Goal: Transaction & Acquisition: Obtain resource

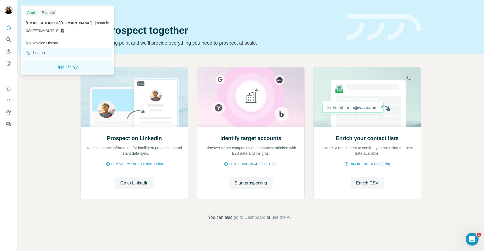
click at [49, 51] on div "Log out" at bounding box center [67, 53] width 90 height 10
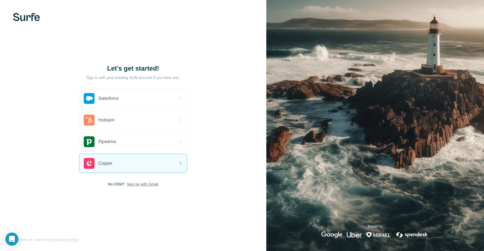
click at [156, 183] on span "Sign up with Gmail" at bounding box center [143, 183] width 32 height 5
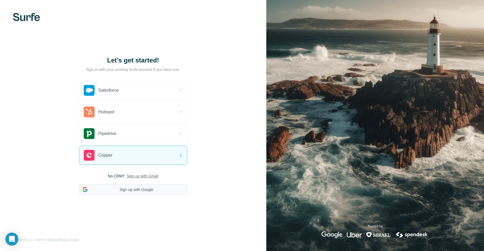
click at [157, 188] on button "Sign up with Google" at bounding box center [133, 189] width 108 height 11
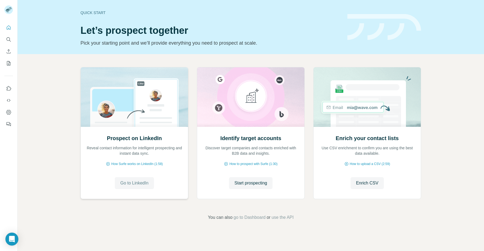
click at [129, 182] on span "Go to LinkedIn" at bounding box center [134, 183] width 28 height 6
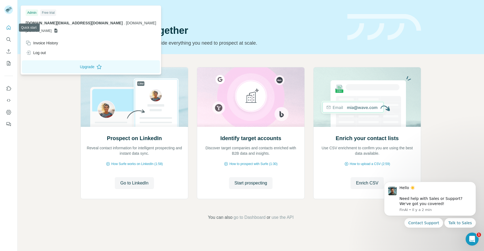
click at [7, 28] on icon "Quick start" at bounding box center [8, 27] width 5 height 5
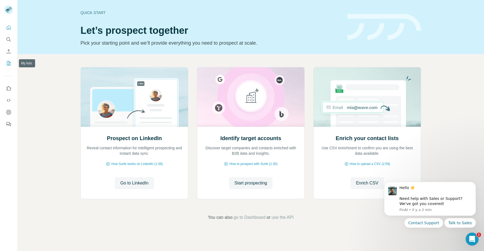
click at [11, 62] on icon "My lists" at bounding box center [8, 62] width 5 height 5
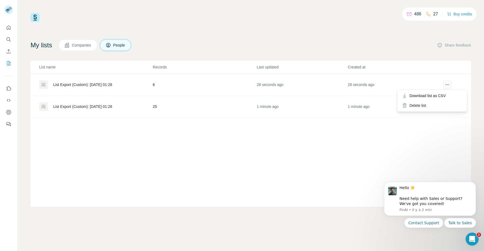
click at [447, 85] on icon "actions" at bounding box center [446, 84] width 5 height 5
click at [362, 83] on td "28 seconds ago" at bounding box center [393, 85] width 91 height 22
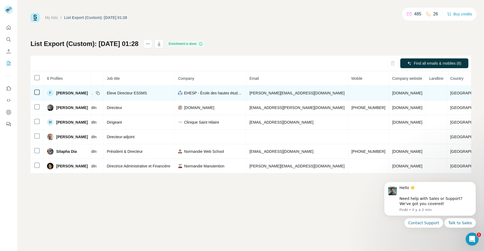
scroll to position [0, 59]
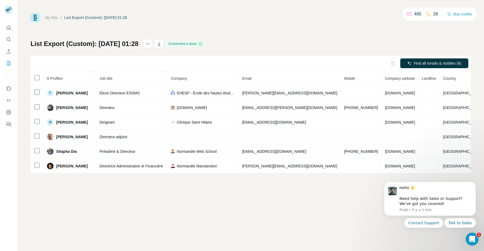
click at [56, 19] on link "My lists" at bounding box center [51, 17] width 13 height 4
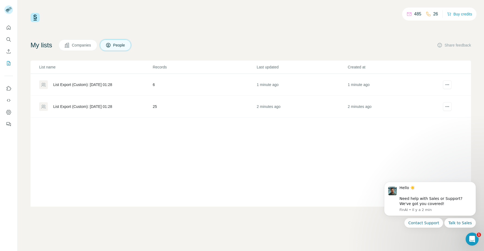
click at [169, 107] on td "25" at bounding box center [204, 107] width 104 height 22
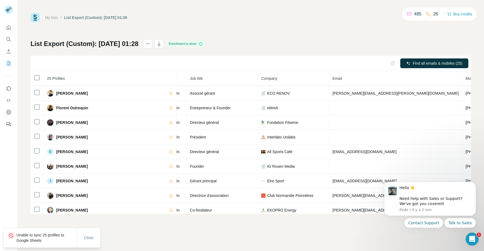
scroll to position [0, 54]
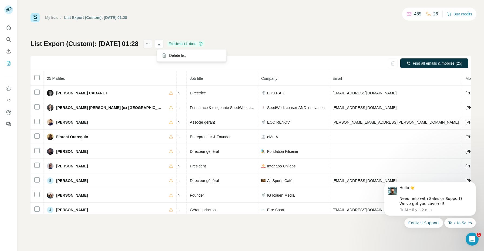
click at [150, 42] on icon "actions" at bounding box center [147, 43] width 5 height 5
click at [322, 29] on div "My lists / List Export (Custom): 07/10/2025 01:28 485 26 Buy credits List Expor…" at bounding box center [251, 113] width 440 height 201
click at [10, 63] on icon "My lists" at bounding box center [8, 62] width 5 height 5
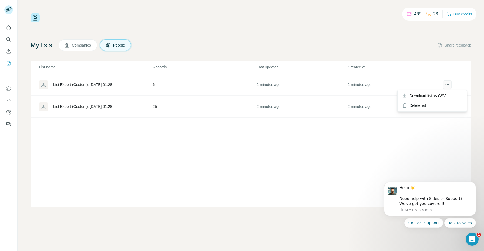
click at [445, 85] on icon "actions" at bounding box center [446, 84] width 5 height 5
click at [447, 85] on icon "actions" at bounding box center [446, 84] width 5 height 5
click at [459, 134] on div "List name Records Last updated Created at List Export (Custom): 07/10/2025 01:2…" at bounding box center [251, 133] width 440 height 146
click at [8, 30] on icon "Quick start" at bounding box center [8, 27] width 5 height 5
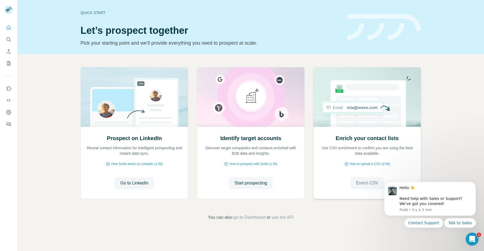
click at [351, 178] on button "Enrich CSV" at bounding box center [367, 183] width 33 height 12
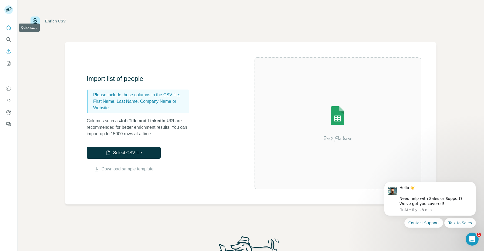
click at [11, 31] on button "Quick start" at bounding box center [8, 28] width 9 height 10
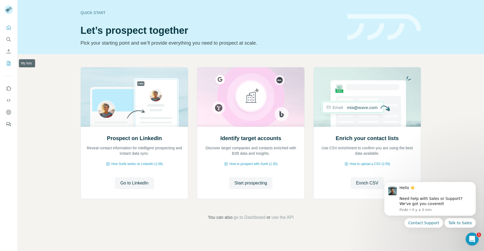
click at [11, 68] on button "My lists" at bounding box center [8, 63] width 9 height 10
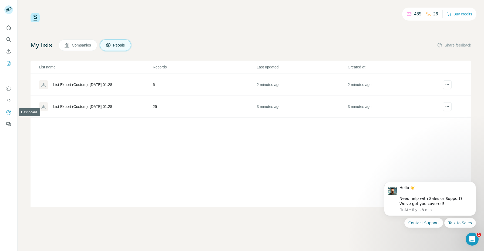
click at [11, 112] on button "Dashboard" at bounding box center [8, 112] width 9 height 10
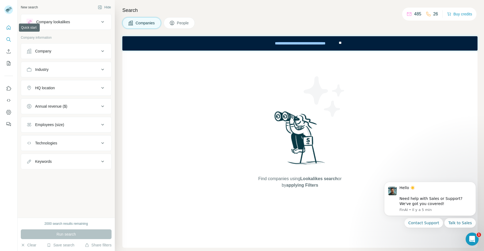
click at [8, 28] on icon "Quick start" at bounding box center [8, 27] width 5 height 5
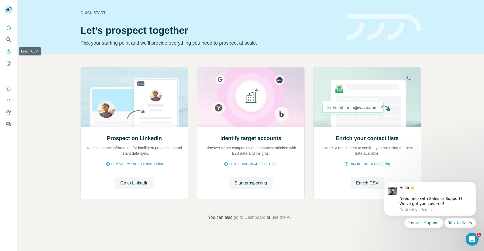
click at [11, 51] on icon "Enrich CSV" at bounding box center [8, 51] width 5 height 5
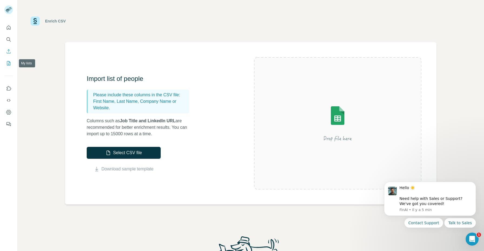
click at [10, 60] on button "My lists" at bounding box center [8, 63] width 9 height 10
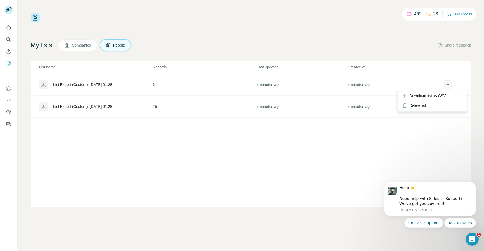
click at [446, 88] on button "actions" at bounding box center [447, 84] width 9 height 9
click at [450, 96] on div "Download list as CSV" at bounding box center [432, 96] width 67 height 10
click at [450, 106] on button "actions" at bounding box center [447, 106] width 9 height 9
click at [444, 117] on span "Download list as CSV" at bounding box center [427, 117] width 36 height 5
click at [446, 94] on span "Download list as CSV" at bounding box center [427, 95] width 36 height 5
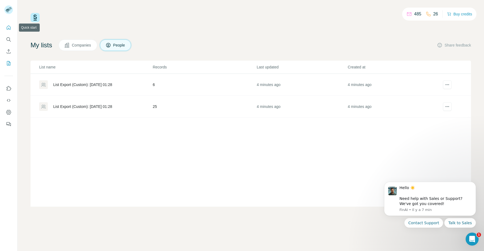
click at [7, 26] on icon "Quick start" at bounding box center [8, 27] width 5 height 5
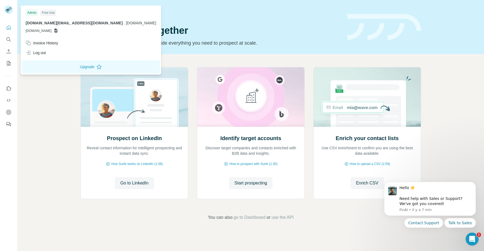
click at [9, 12] on icon at bounding box center [8, 10] width 4 height 3
click at [45, 49] on div "Log out" at bounding box center [90, 53] width 137 height 10
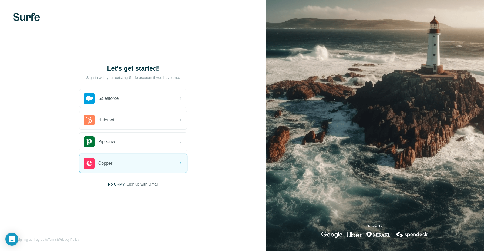
click at [154, 186] on span "Sign up with Gmail" at bounding box center [143, 183] width 32 height 5
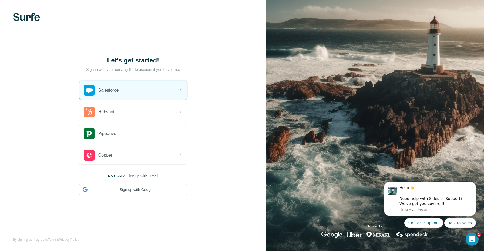
click at [31, 18] on img at bounding box center [26, 17] width 27 height 8
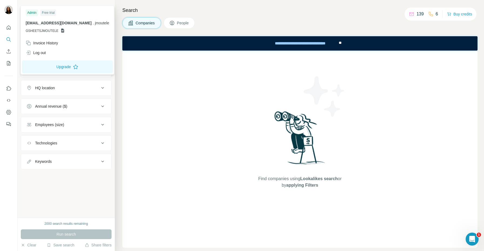
click at [11, 11] on img at bounding box center [8, 9] width 9 height 9
click at [141, 67] on div "Find companies using Lookalikes search or by applying Filters" at bounding box center [299, 148] width 355 height 197
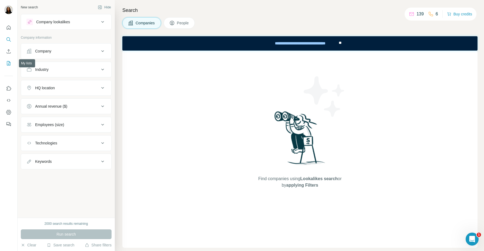
click at [10, 63] on icon "My lists" at bounding box center [9, 63] width 4 height 4
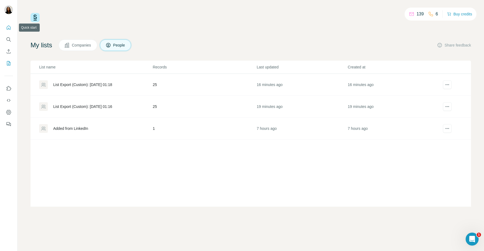
click at [5, 28] on button "Quick start" at bounding box center [8, 28] width 9 height 10
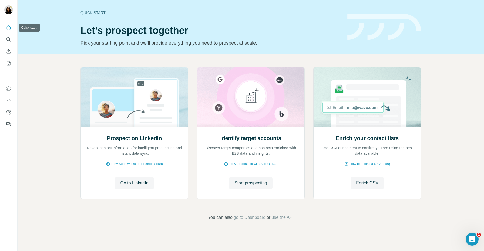
click at [9, 27] on icon "Quick start" at bounding box center [8, 27] width 5 height 5
click at [267, 181] on span "Start prospecting" at bounding box center [250, 183] width 33 height 6
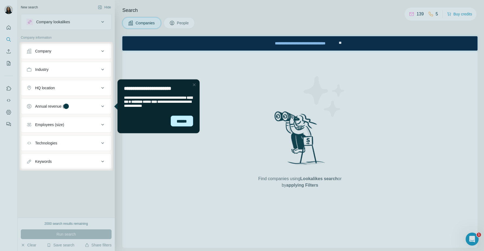
click at [187, 122] on div "******" at bounding box center [182, 120] width 22 height 11
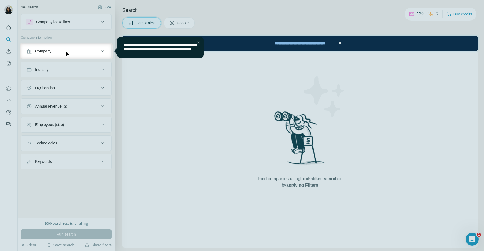
click at [215, 25] on div at bounding box center [242, 21] width 484 height 43
click at [198, 43] on div "Close Step" at bounding box center [198, 42] width 6 height 6
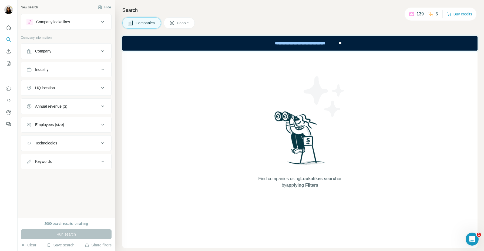
click at [174, 22] on icon at bounding box center [171, 22] width 5 height 5
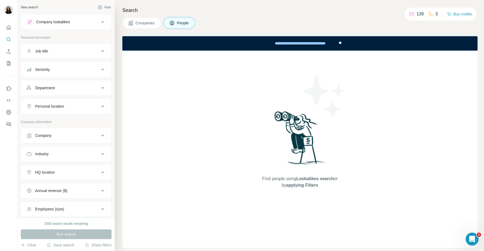
click at [143, 20] on span "Companies" at bounding box center [146, 22] width 20 height 5
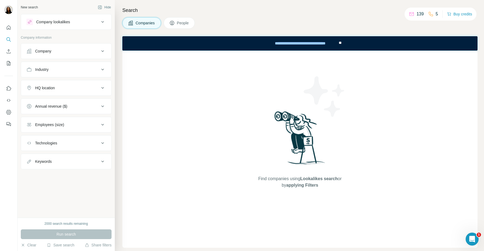
click at [169, 18] on button "People" at bounding box center [179, 22] width 31 height 11
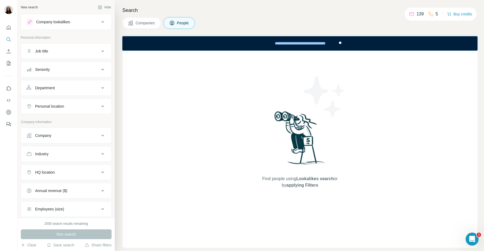
click at [148, 21] on span "Companies" at bounding box center [146, 22] width 20 height 5
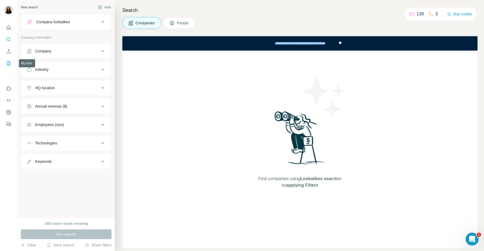
click at [11, 63] on icon "My lists" at bounding box center [8, 62] width 5 height 5
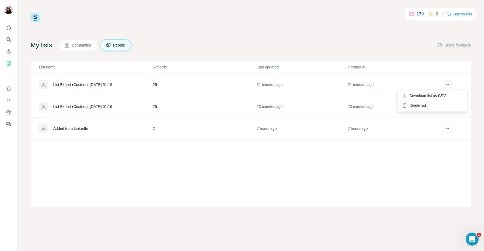
click at [450, 86] on icon "actions" at bounding box center [446, 84] width 5 height 5
click at [446, 96] on span "Download list as CSV" at bounding box center [427, 95] width 36 height 5
click at [449, 106] on icon "actions" at bounding box center [448, 106] width 1 height 1
click at [306, 34] on div "139 5 Buy credits My lists Companies People Share feedback List name Records La…" at bounding box center [251, 109] width 440 height 193
click at [448, 106] on icon "actions" at bounding box center [446, 106] width 5 height 5
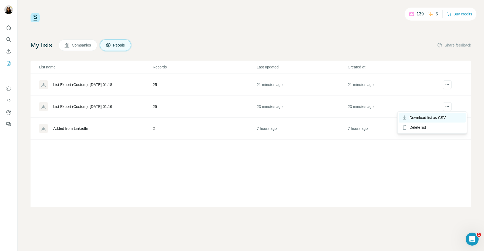
click at [442, 117] on span "Download list as CSV" at bounding box center [427, 117] width 36 height 5
